Goal: Transaction & Acquisition: Purchase product/service

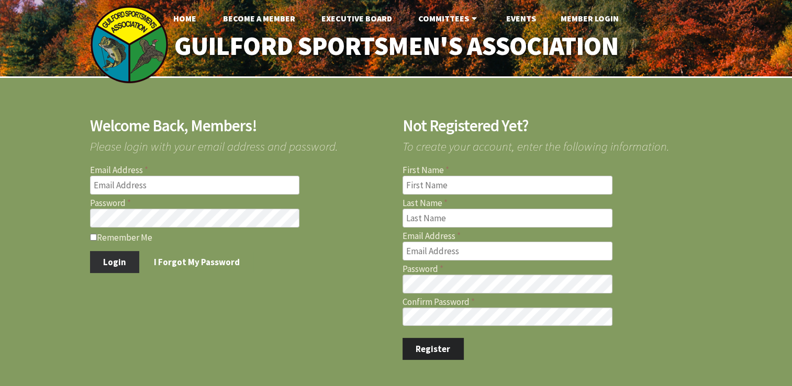
type input "[EMAIL_ADDRESS][DOMAIN_NAME]"
click at [113, 261] on button "Login" at bounding box center [115, 262] width 50 height 22
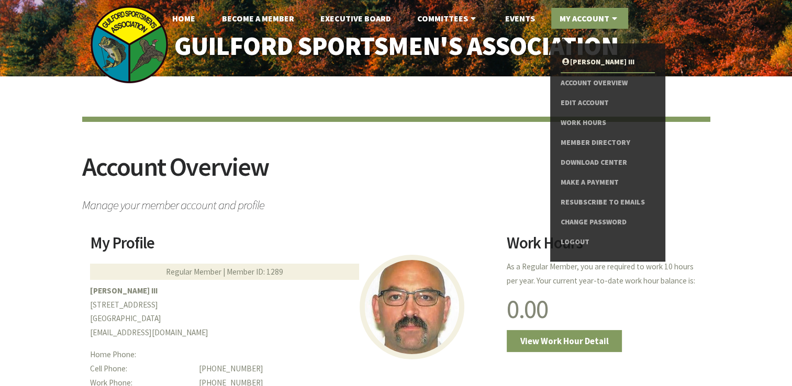
click at [610, 17] on icon at bounding box center [614, 18] width 10 height 8
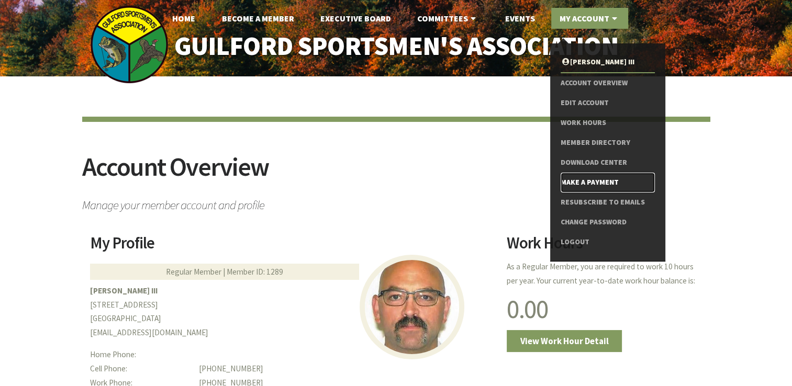
click at [590, 188] on link "Make a Payment" at bounding box center [608, 183] width 94 height 20
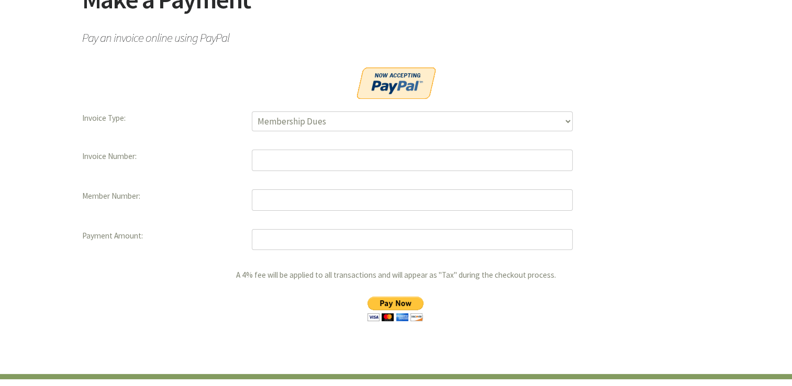
scroll to position [165, 0]
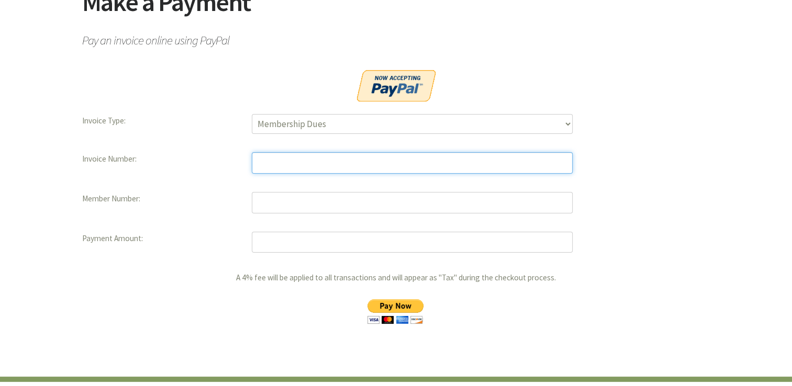
click at [343, 164] on input "text" at bounding box center [412, 162] width 321 height 21
type input "10744"
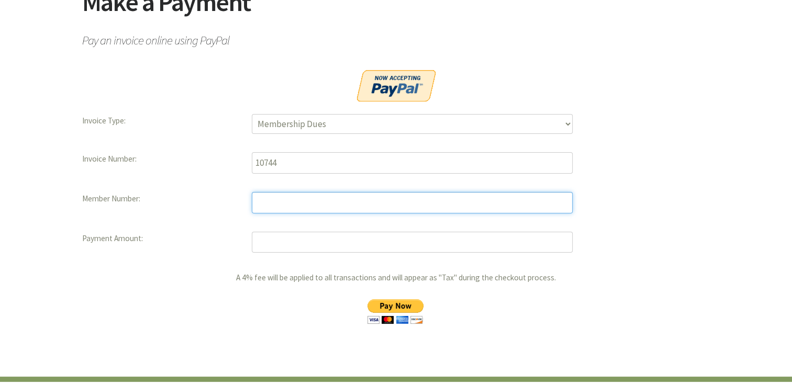
click at [281, 202] on input "text" at bounding box center [412, 202] width 321 height 21
type input "1289"
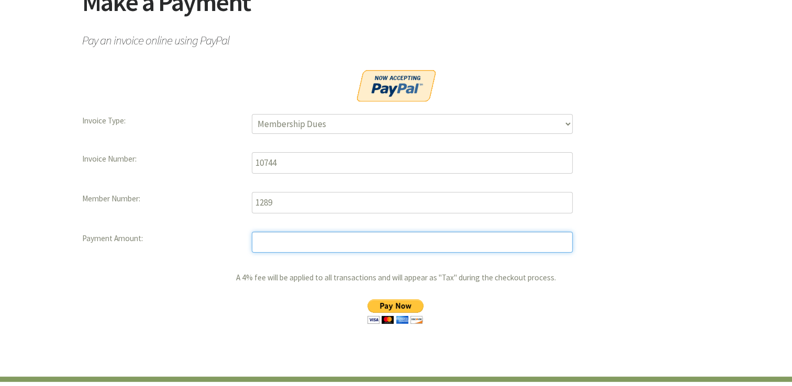
click at [272, 240] on input "number" at bounding box center [412, 242] width 321 height 21
type input "612.50"
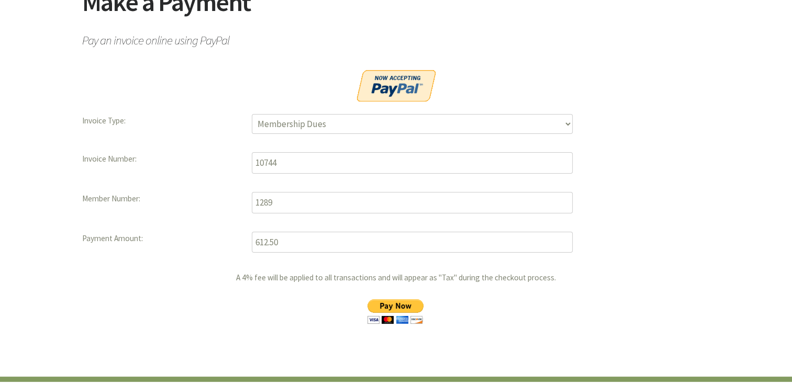
click at [397, 301] on input "image" at bounding box center [394, 311] width 75 height 25
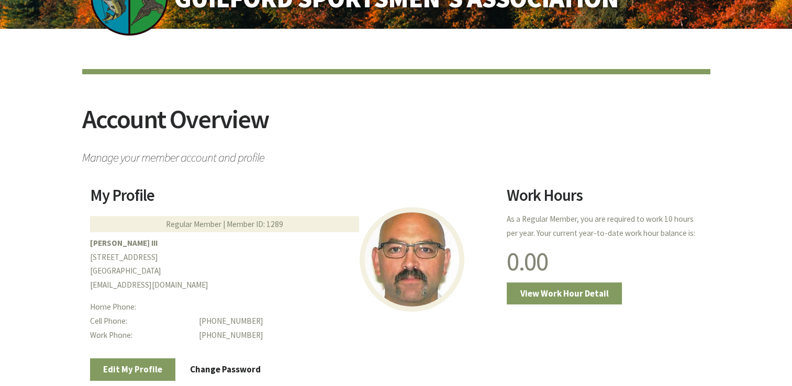
scroll to position [48, 0]
